Goal: Task Accomplishment & Management: Use online tool/utility

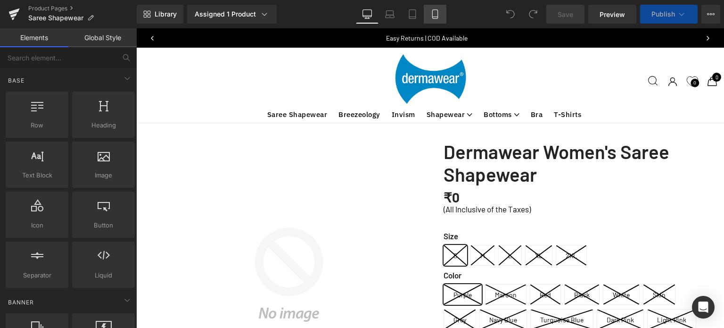
scroll to position [22107, 581]
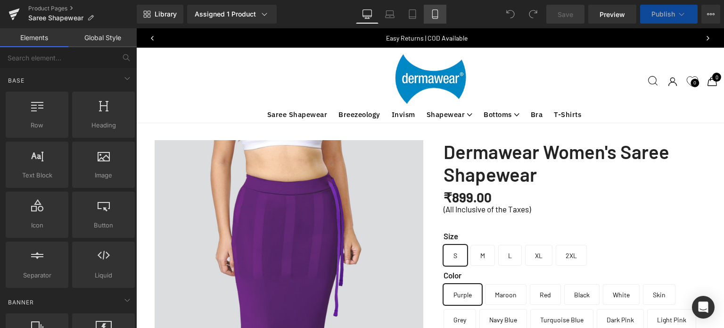
click at [432, 16] on icon at bounding box center [434, 14] width 5 height 9
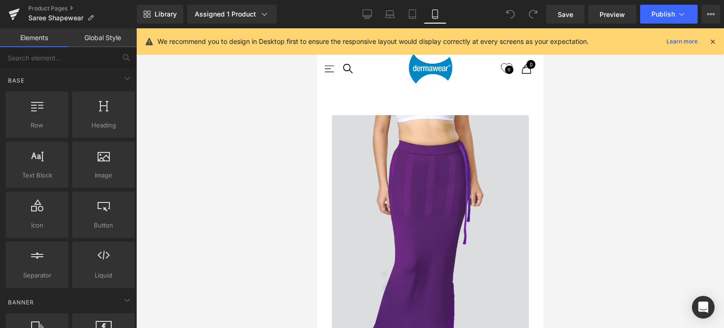
scroll to position [2311, 0]
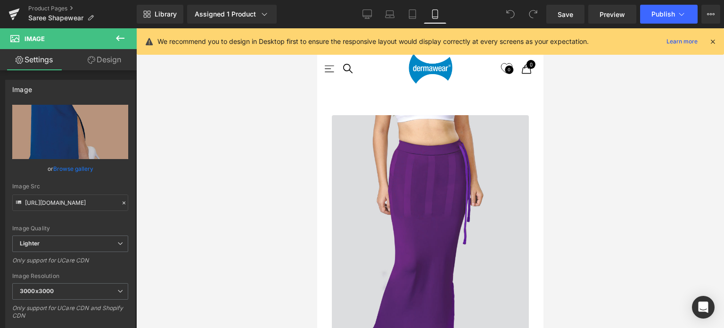
click at [362, 13] on link "Desktop" at bounding box center [367, 14] width 23 height 19
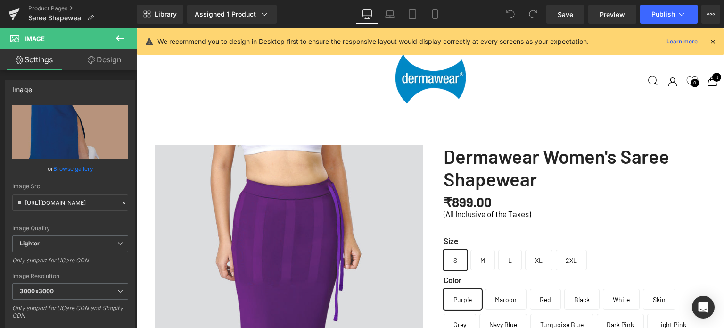
scroll to position [994, 0]
drag, startPoint x: 714, startPoint y: 41, endPoint x: 567, endPoint y: 15, distance: 150.0
click at [714, 41] on icon at bounding box center [713, 41] width 8 height 8
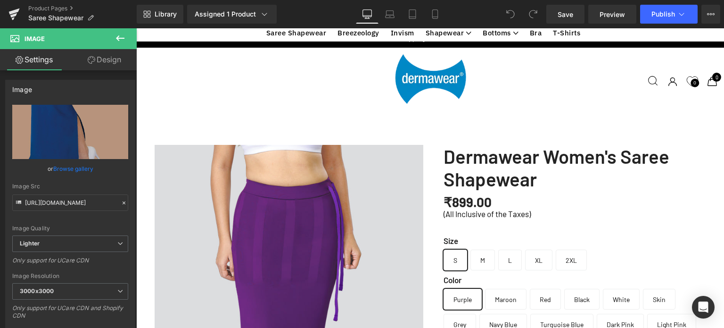
click at [126, 36] on button at bounding box center [120, 38] width 33 height 21
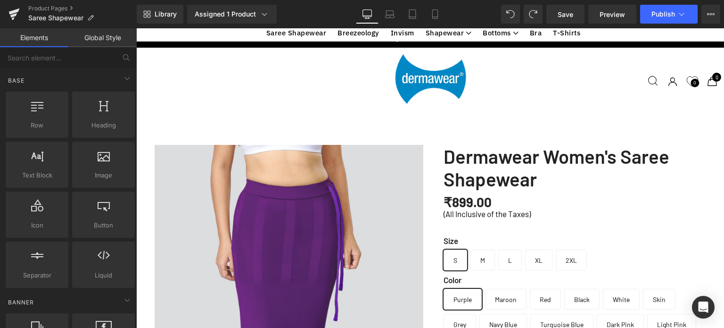
scroll to position [1136, 0]
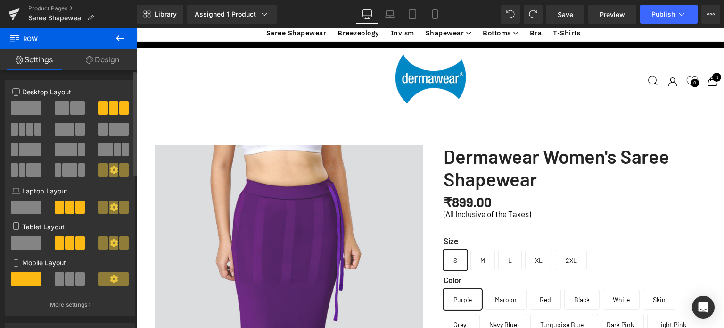
click at [67, 128] on span at bounding box center [65, 129] width 20 height 13
click at [109, 127] on span at bounding box center [119, 129] width 20 height 13
drag, startPoint x: 64, startPoint y: 152, endPoint x: 235, endPoint y: 122, distance: 173.4
click at [64, 152] on span at bounding box center [66, 149] width 23 height 13
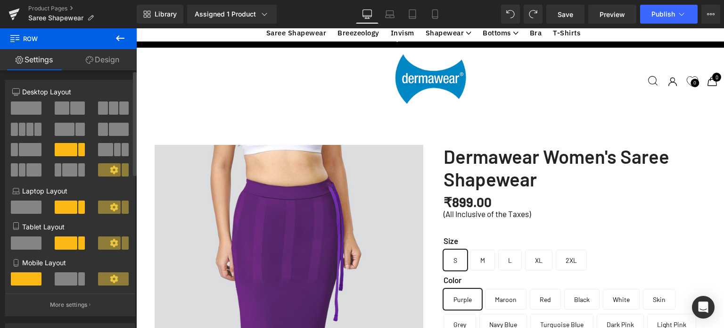
click at [28, 173] on span at bounding box center [33, 169] width 15 height 13
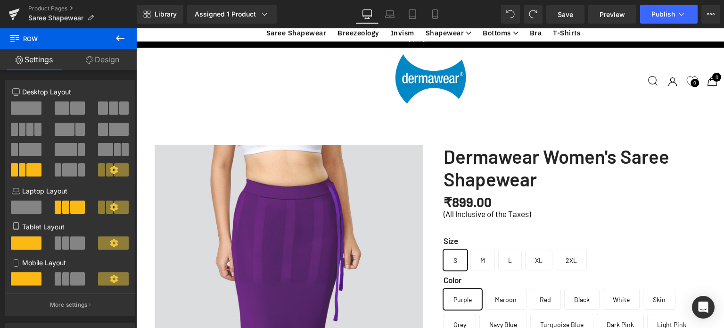
scroll to position [1041, 0]
click at [27, 127] on span at bounding box center [29, 129] width 7 height 13
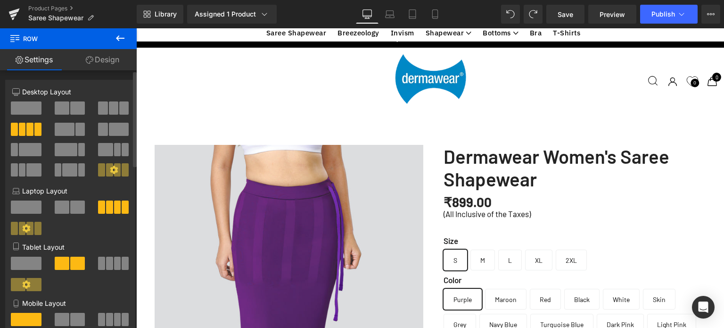
click at [113, 110] on span at bounding box center [113, 107] width 9 height 13
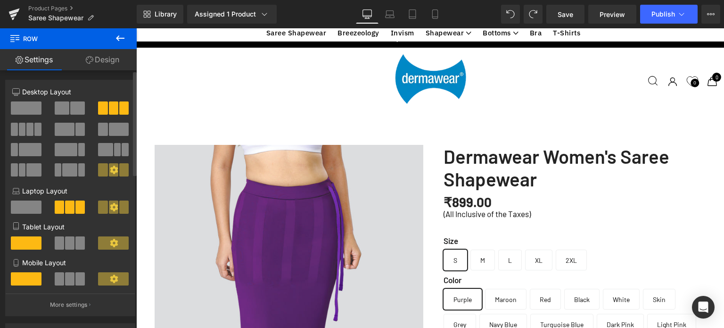
scroll to position [3998, 581]
click at [103, 131] on span at bounding box center [102, 129] width 9 height 13
click at [65, 131] on span at bounding box center [65, 129] width 20 height 13
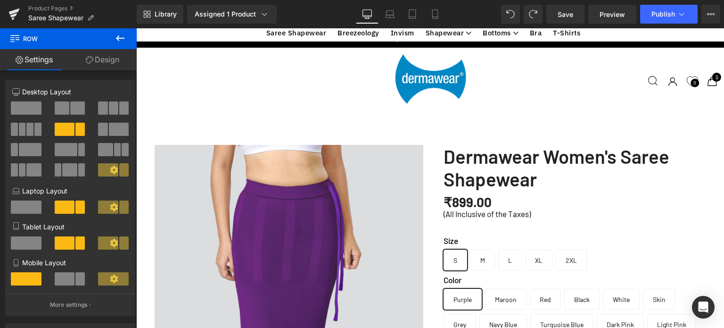
scroll to position [1136, 0]
click at [434, 17] on icon at bounding box center [434, 17] width 5 height 0
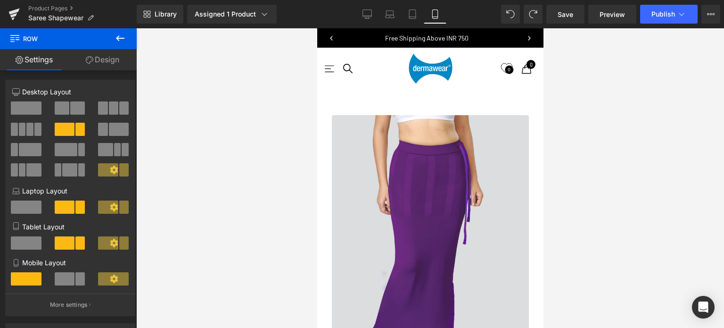
scroll to position [2842, 0]
click at [117, 37] on icon at bounding box center [120, 38] width 8 height 6
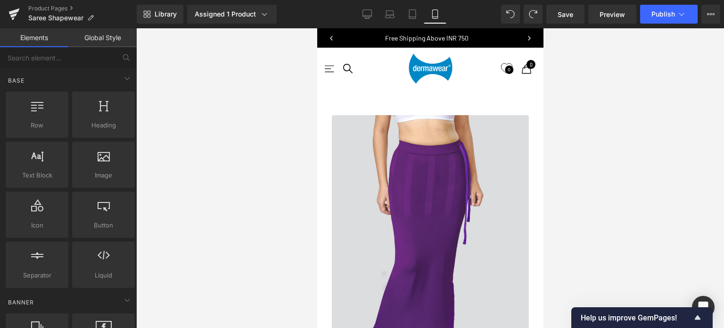
scroll to position [2229, 0]
click at [365, 17] on icon at bounding box center [367, 13] width 9 height 9
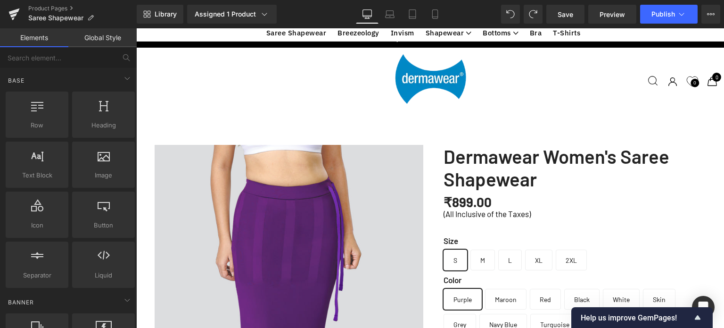
scroll to position [2135, 0]
click at [437, 15] on icon at bounding box center [435, 13] width 9 height 9
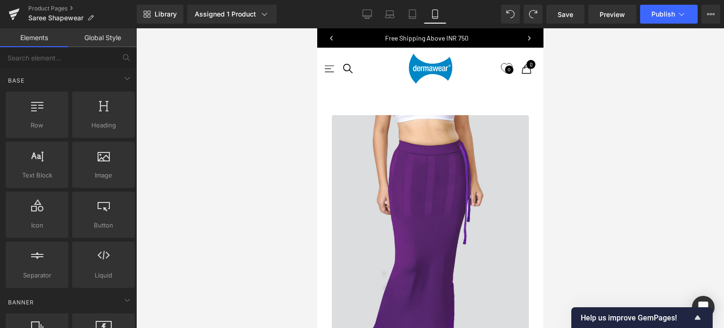
scroll to position [3914, 0]
click at [573, 13] on span "Save" at bounding box center [566, 14] width 16 height 10
